Goal: Information Seeking & Learning: Learn about a topic

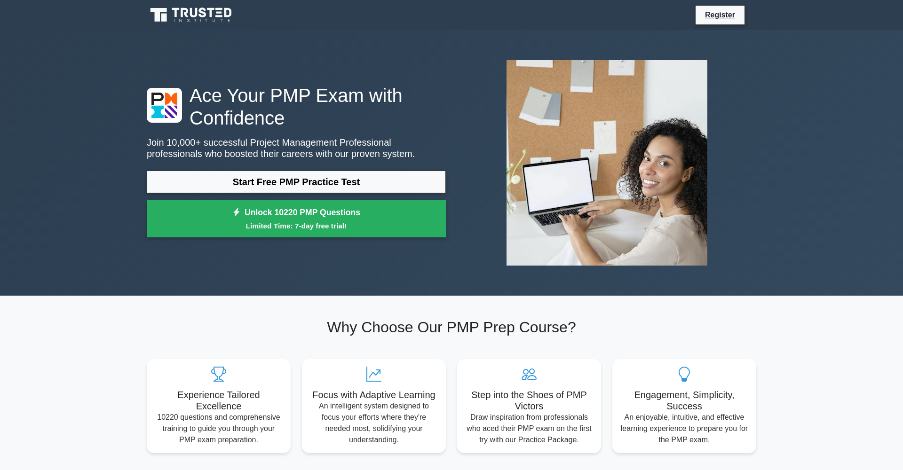
scroll to position [246, 0]
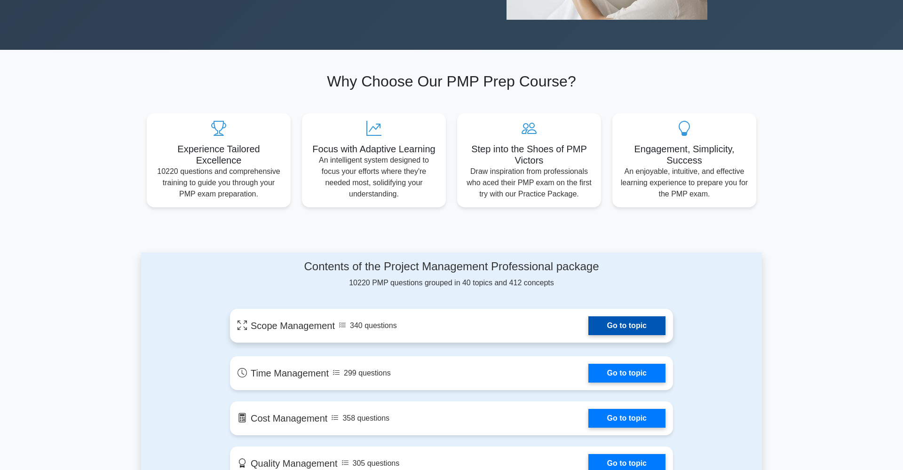
click at [628, 327] on link "Go to topic" at bounding box center [626, 325] width 77 height 19
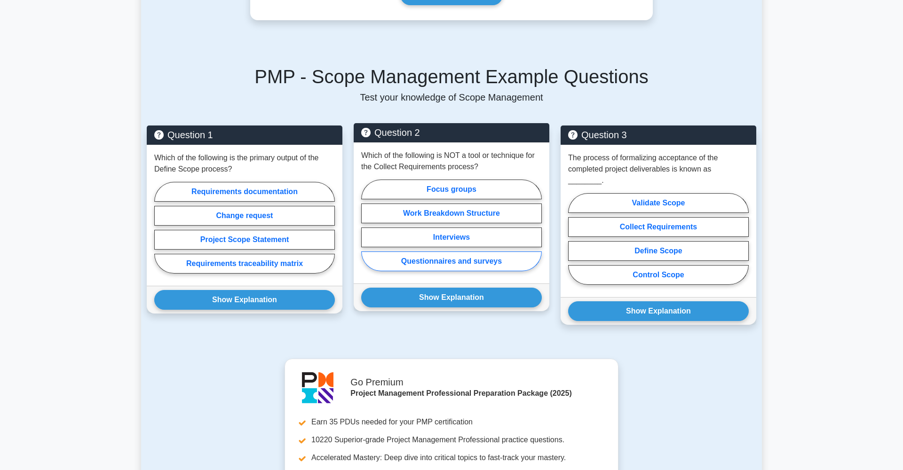
scroll to position [347, 0]
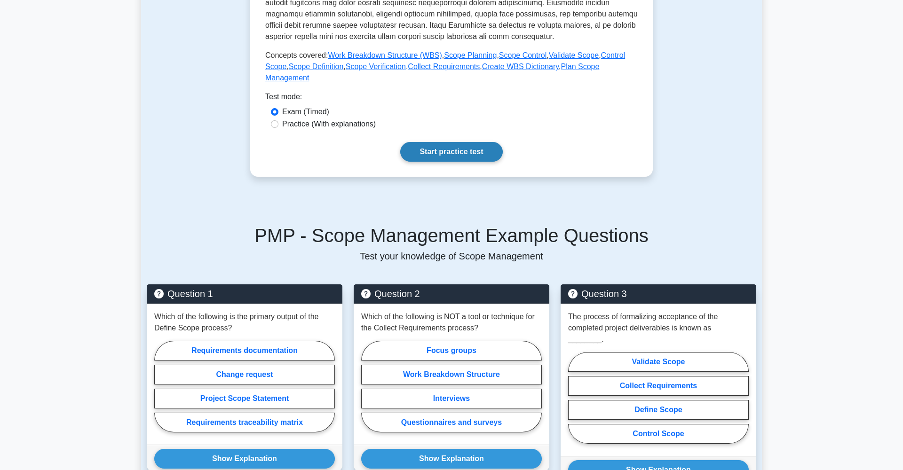
click at [473, 156] on link "Start practice test" at bounding box center [451, 152] width 102 height 20
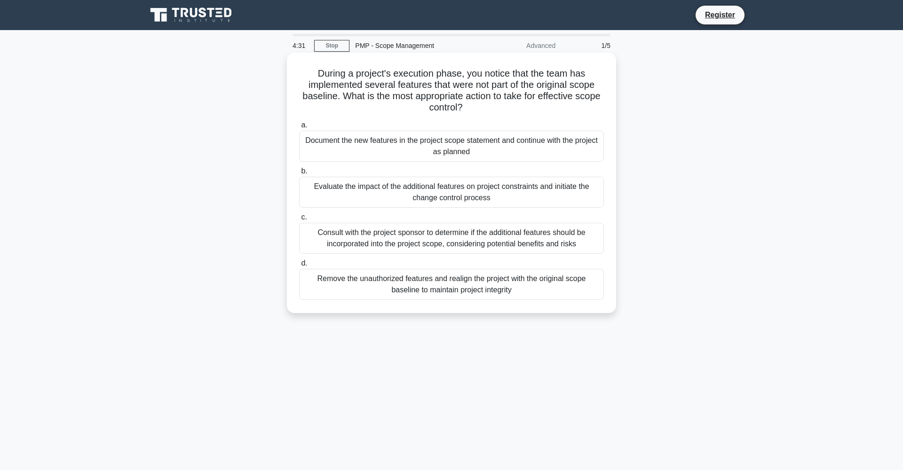
click at [542, 194] on div "Evaluate the impact of the additional features on project constraints and initi…" at bounding box center [451, 192] width 305 height 31
click at [299, 174] on input "b. Evaluate the impact of the additional features on project constraints and in…" at bounding box center [299, 171] width 0 height 6
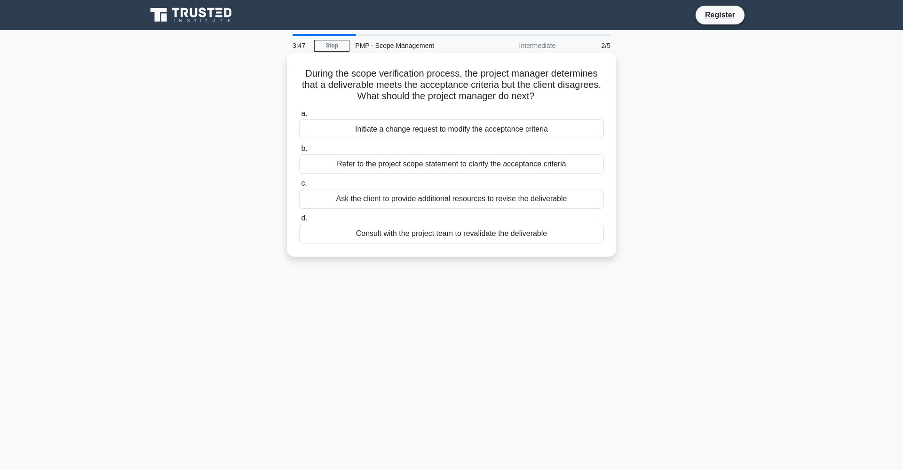
click at [554, 198] on div "Ask the client to provide additional resources to revise the deliverable" at bounding box center [451, 199] width 305 height 20
click at [299, 187] on input "c. Ask the client to provide additional resources to revise the deliverable" at bounding box center [299, 184] width 0 height 6
click at [562, 126] on div "To ensure consensus among stakeholders on the project scope." at bounding box center [451, 129] width 305 height 20
click at [299, 117] on input "a. To ensure consensus among stakeholders on the project scope." at bounding box center [299, 114] width 0 height 6
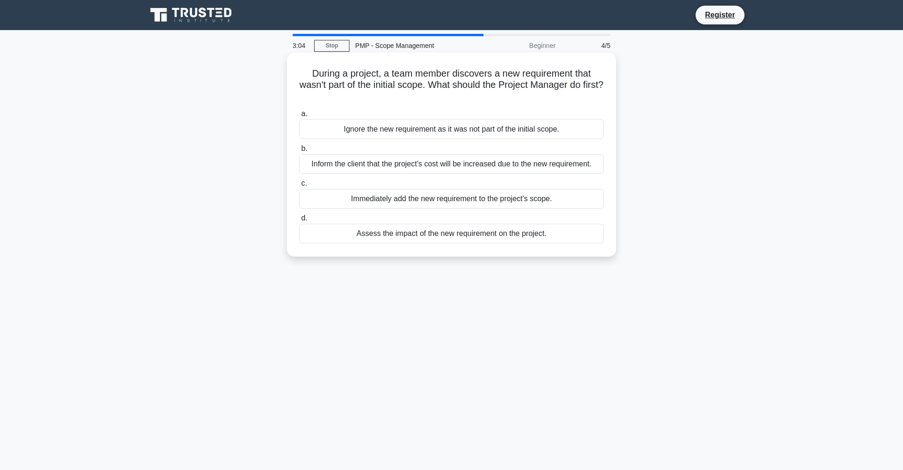
click at [551, 234] on div "Assess the impact of the new requirement on the project." at bounding box center [451, 234] width 305 height 20
click at [299, 221] on input "d. Assess the impact of the new requirement on the project." at bounding box center [299, 218] width 0 height 6
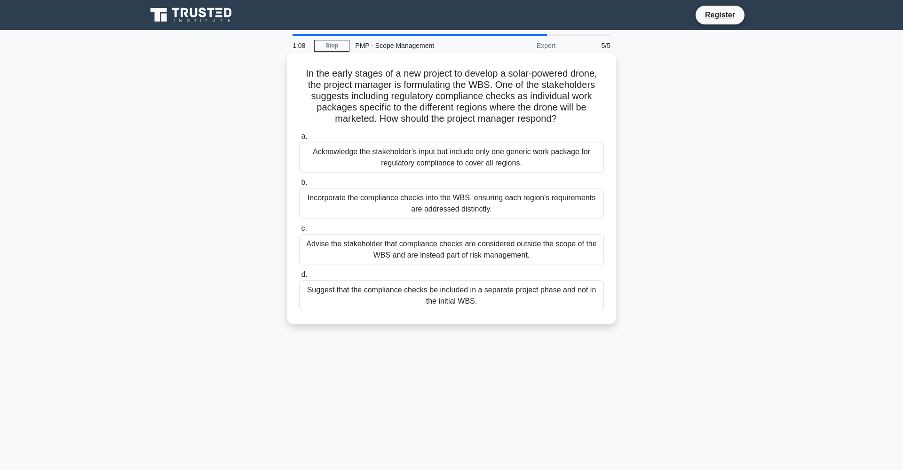
click at [536, 299] on div "Suggest that the compliance checks be included in a separate project phase and …" at bounding box center [451, 295] width 305 height 31
click at [299, 278] on input "d. Suggest that the compliance checks be included in a separate project phase a…" at bounding box center [299, 275] width 0 height 6
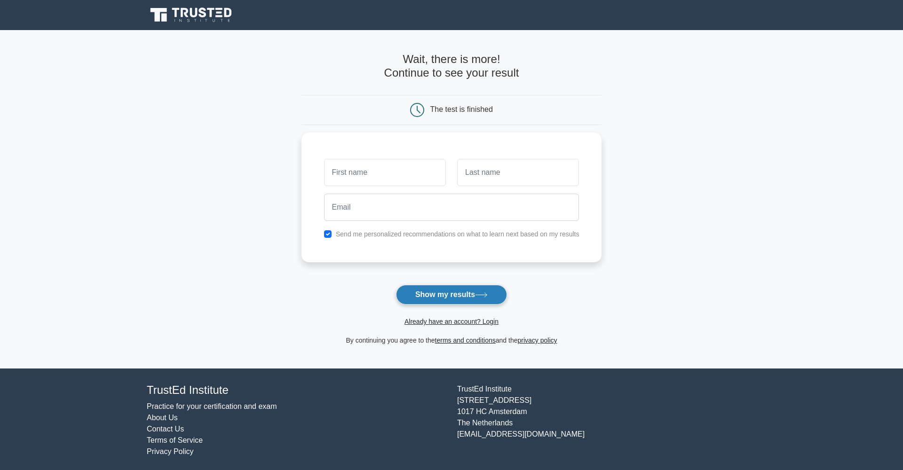
click at [477, 298] on button "Show my results" at bounding box center [451, 295] width 111 height 20
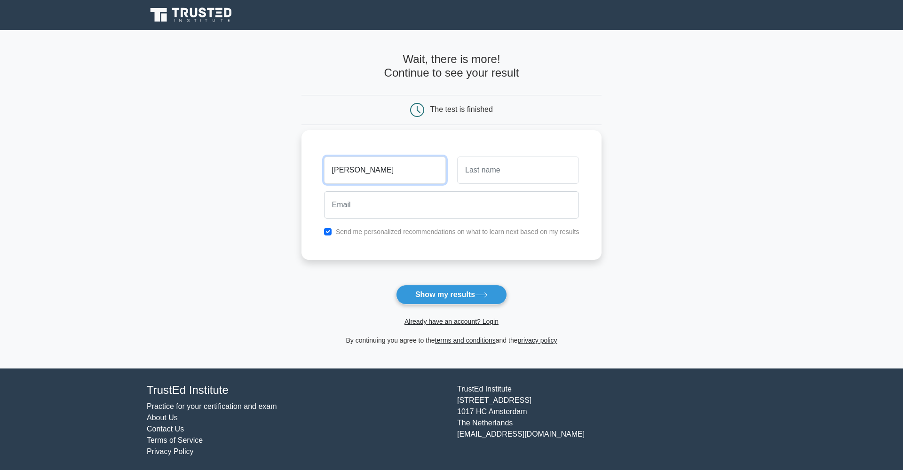
type input "[PERSON_NAME]"
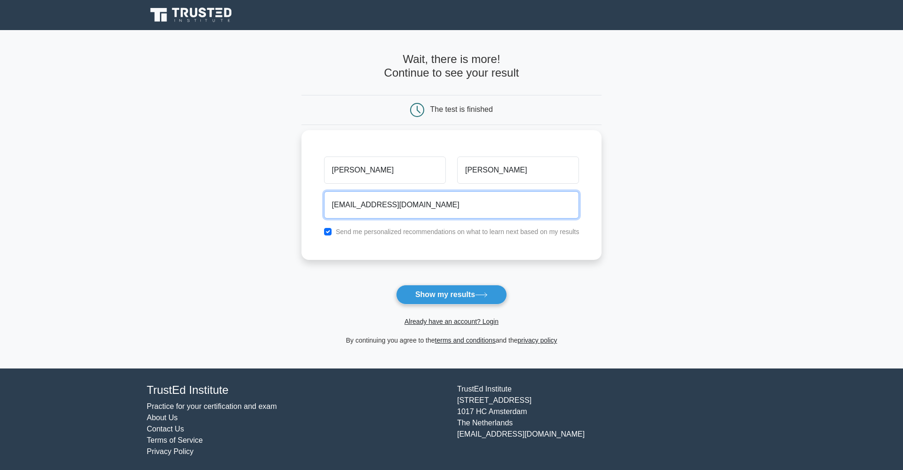
type input "[EMAIL_ADDRESS][DOMAIN_NAME]"
click at [451, 294] on button "Show my results" at bounding box center [451, 295] width 111 height 20
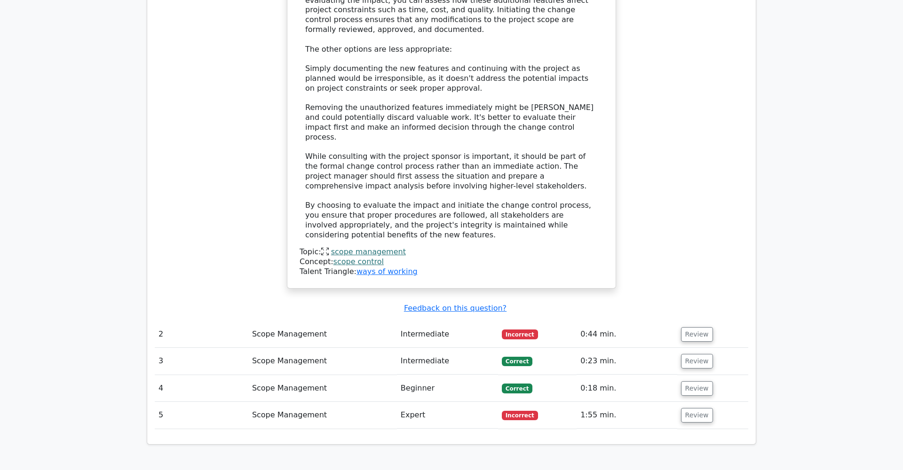
scroll to position [1156, 0]
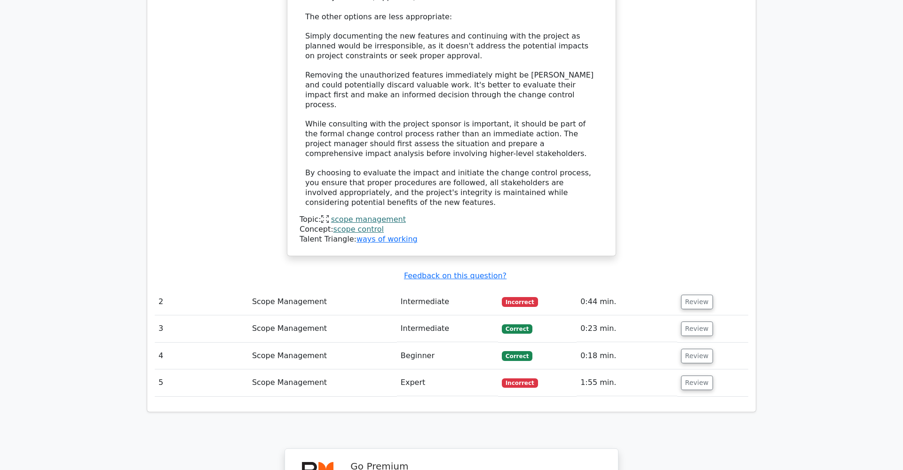
click at [522, 297] on span "Incorrect" at bounding box center [520, 301] width 36 height 9
click at [701, 295] on button "Review" at bounding box center [697, 302] width 32 height 15
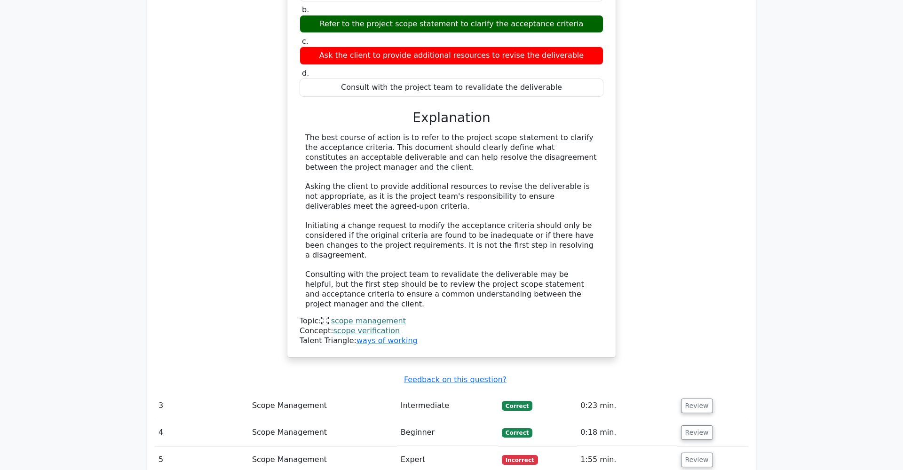
scroll to position [1618, 0]
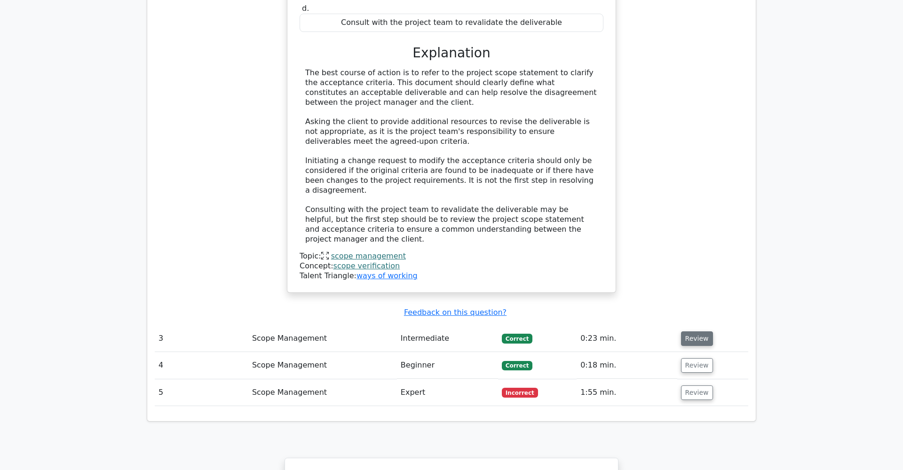
click at [701, 331] on button "Review" at bounding box center [697, 338] width 32 height 15
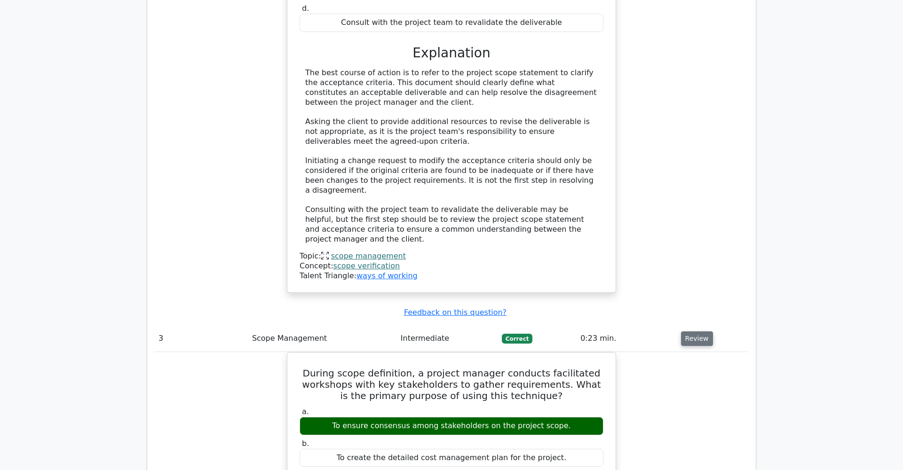
click at [690, 331] on button "Review" at bounding box center [697, 338] width 32 height 15
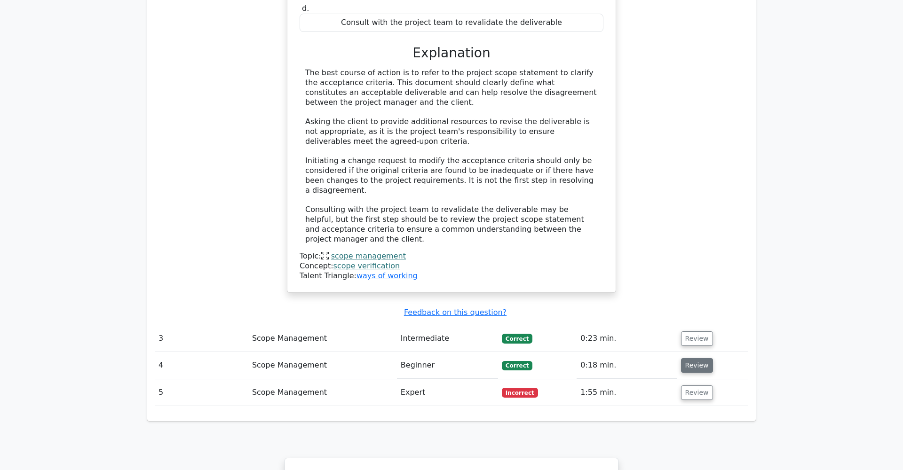
click at [695, 358] on button "Review" at bounding box center [697, 365] width 32 height 15
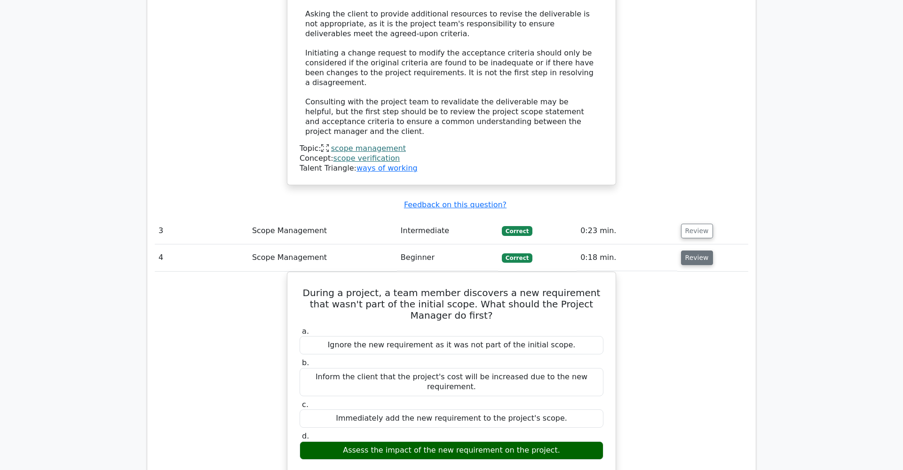
scroll to position [1736, 0]
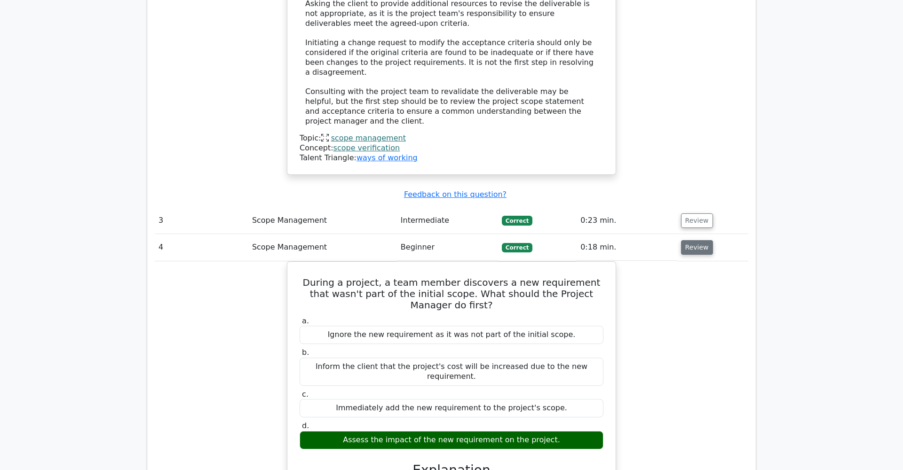
click at [685, 240] on button "Review" at bounding box center [697, 247] width 32 height 15
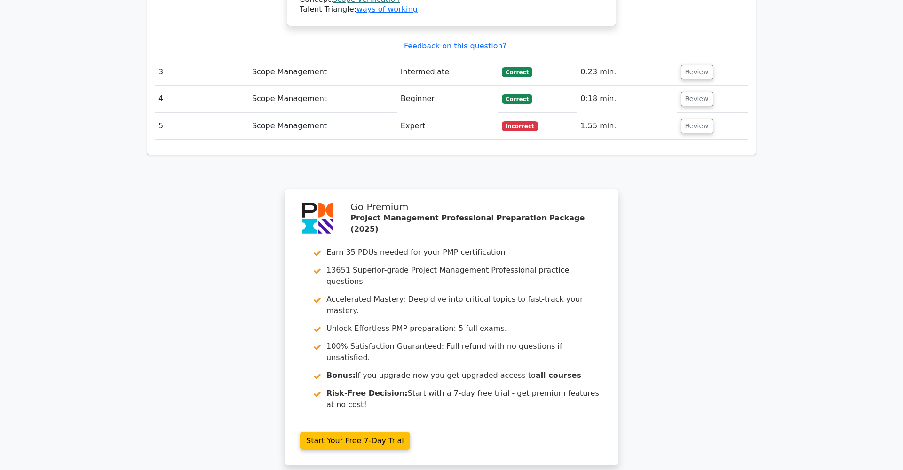
scroll to position [1891, 0]
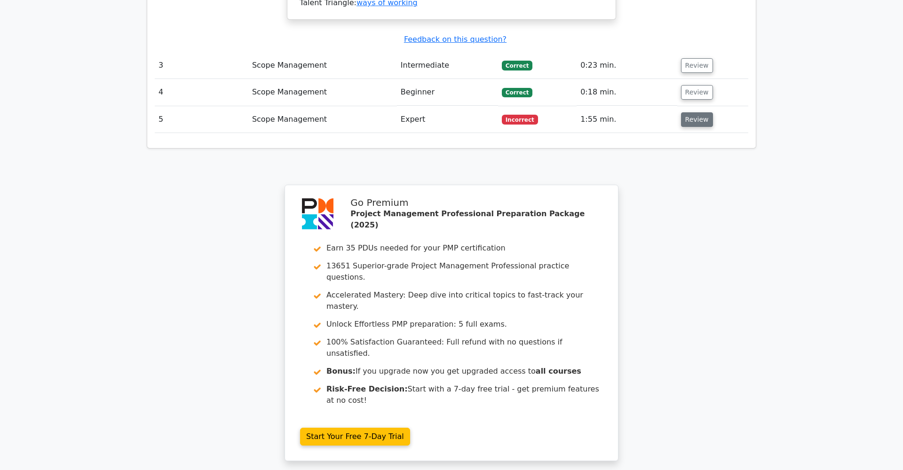
click at [696, 112] on button "Review" at bounding box center [697, 119] width 32 height 15
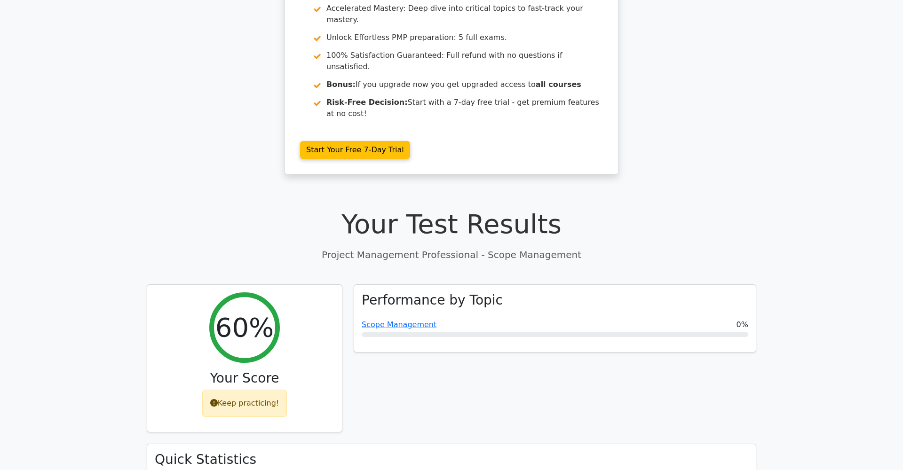
scroll to position [312, 0]
